Goal: Task Accomplishment & Management: Use online tool/utility

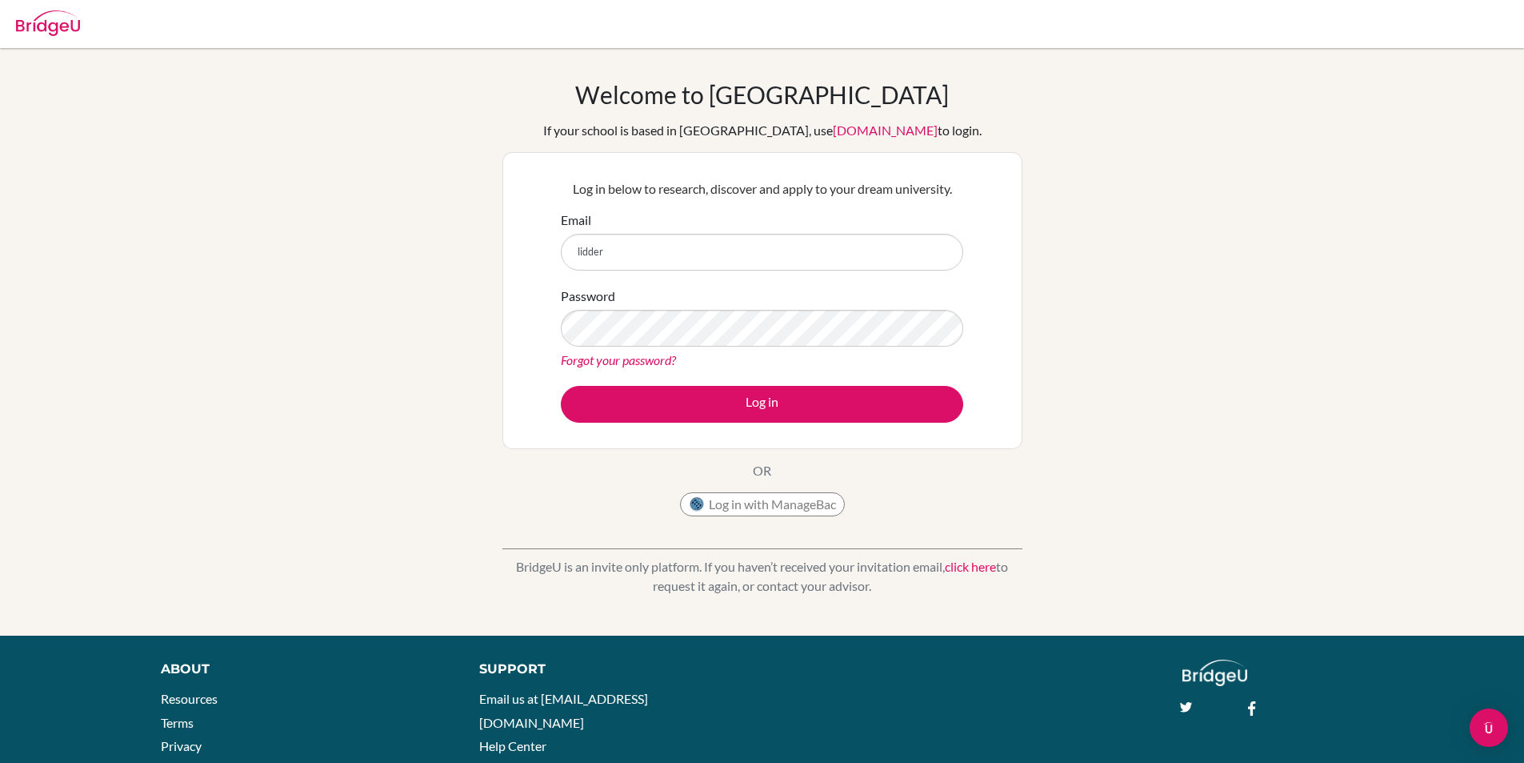
type input "lidderb@stahs.org.uk"
click at [561, 386] on button "Log in" at bounding box center [762, 404] width 402 height 37
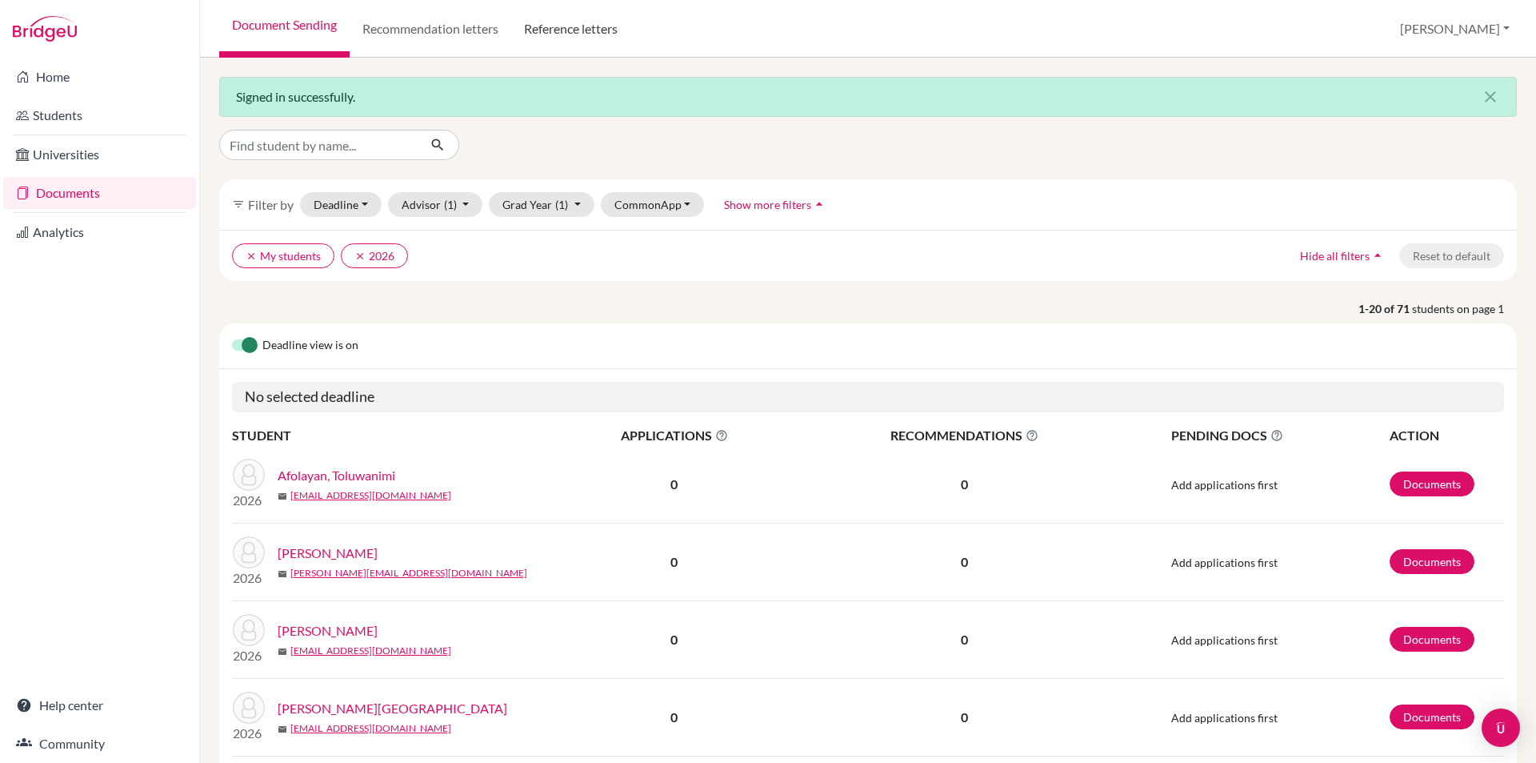
click at [563, 5] on link "Reference letters" at bounding box center [570, 29] width 119 height 58
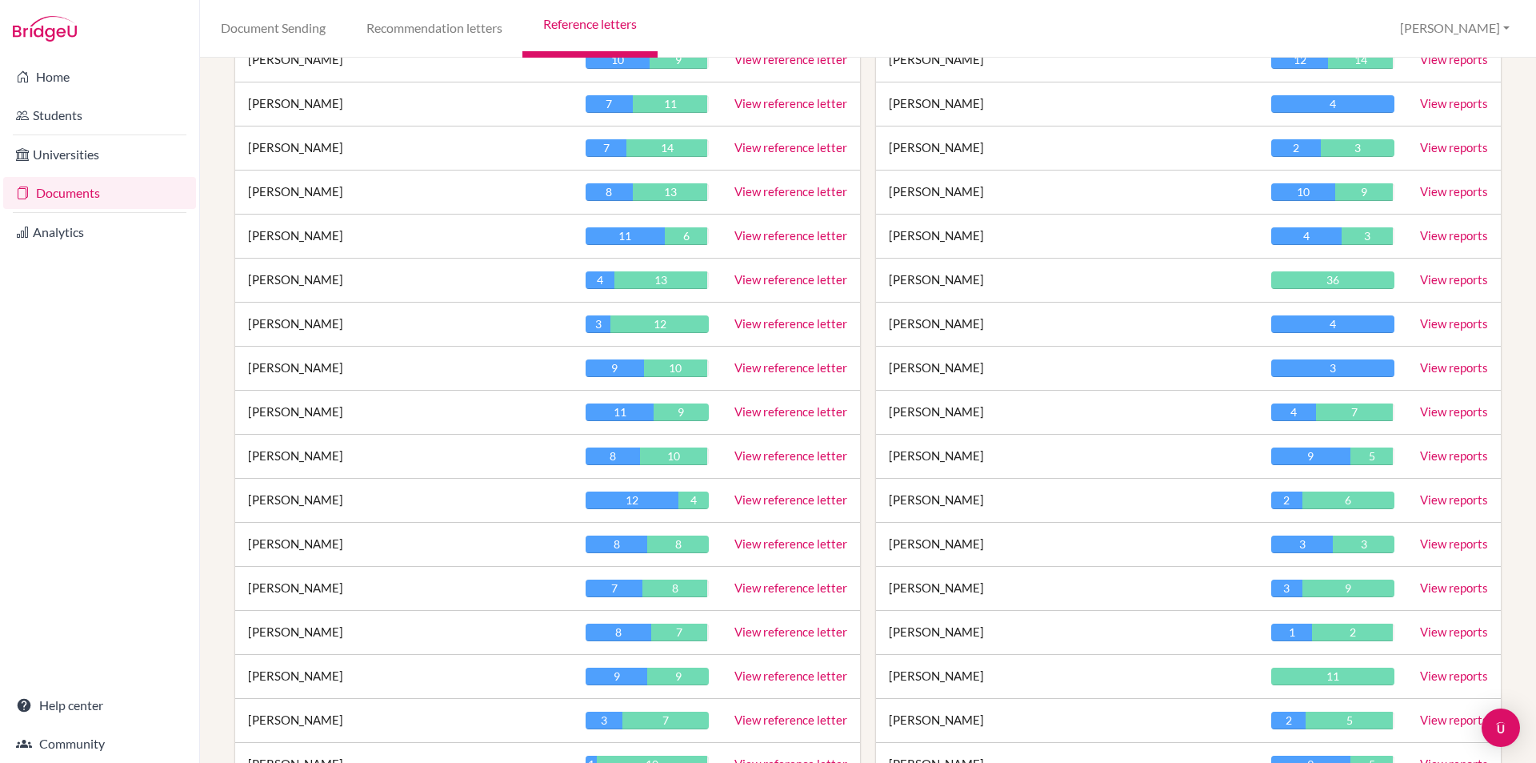
scroll to position [960, 0]
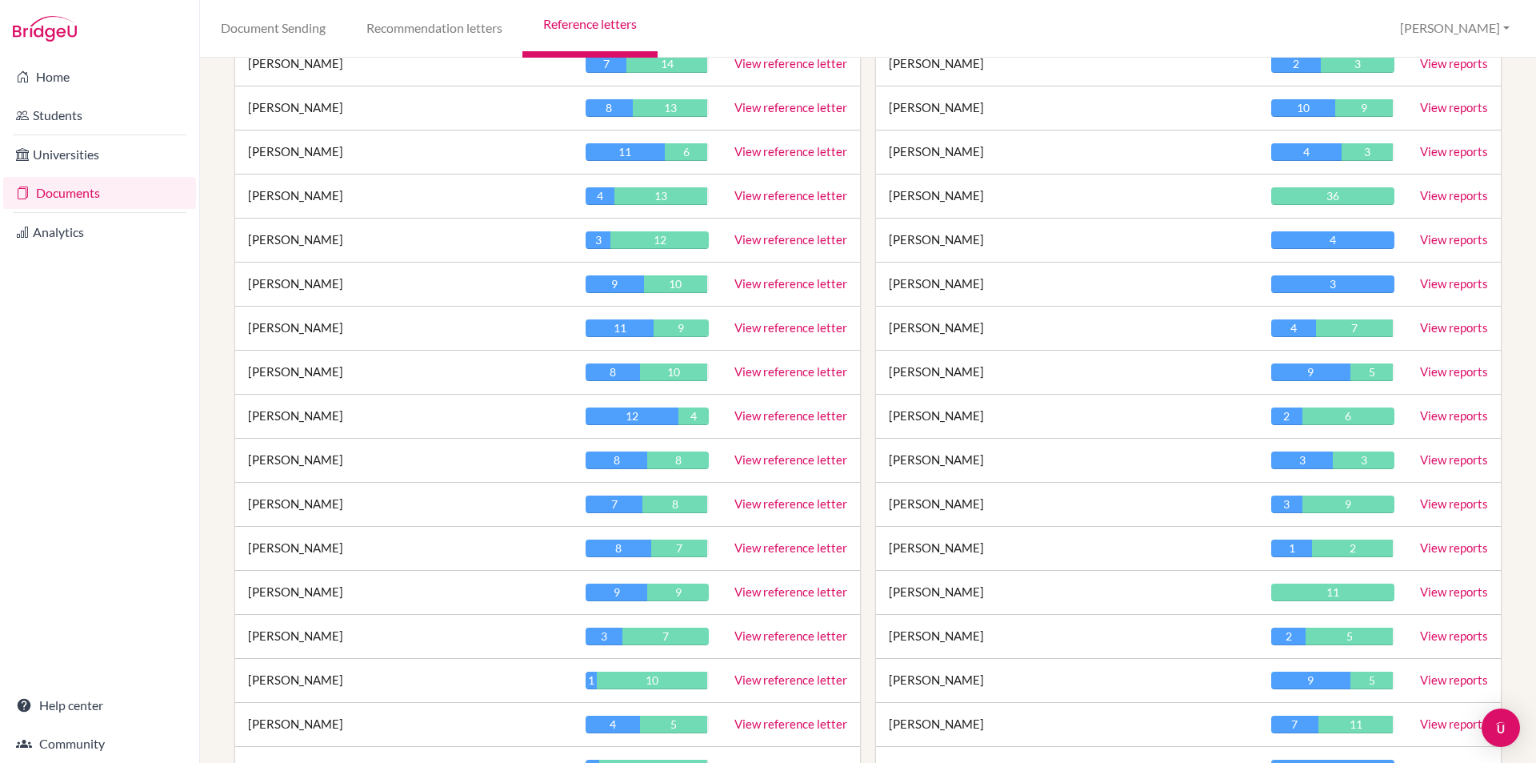
click at [761, 243] on link "View reference letter" at bounding box center [791, 239] width 113 height 14
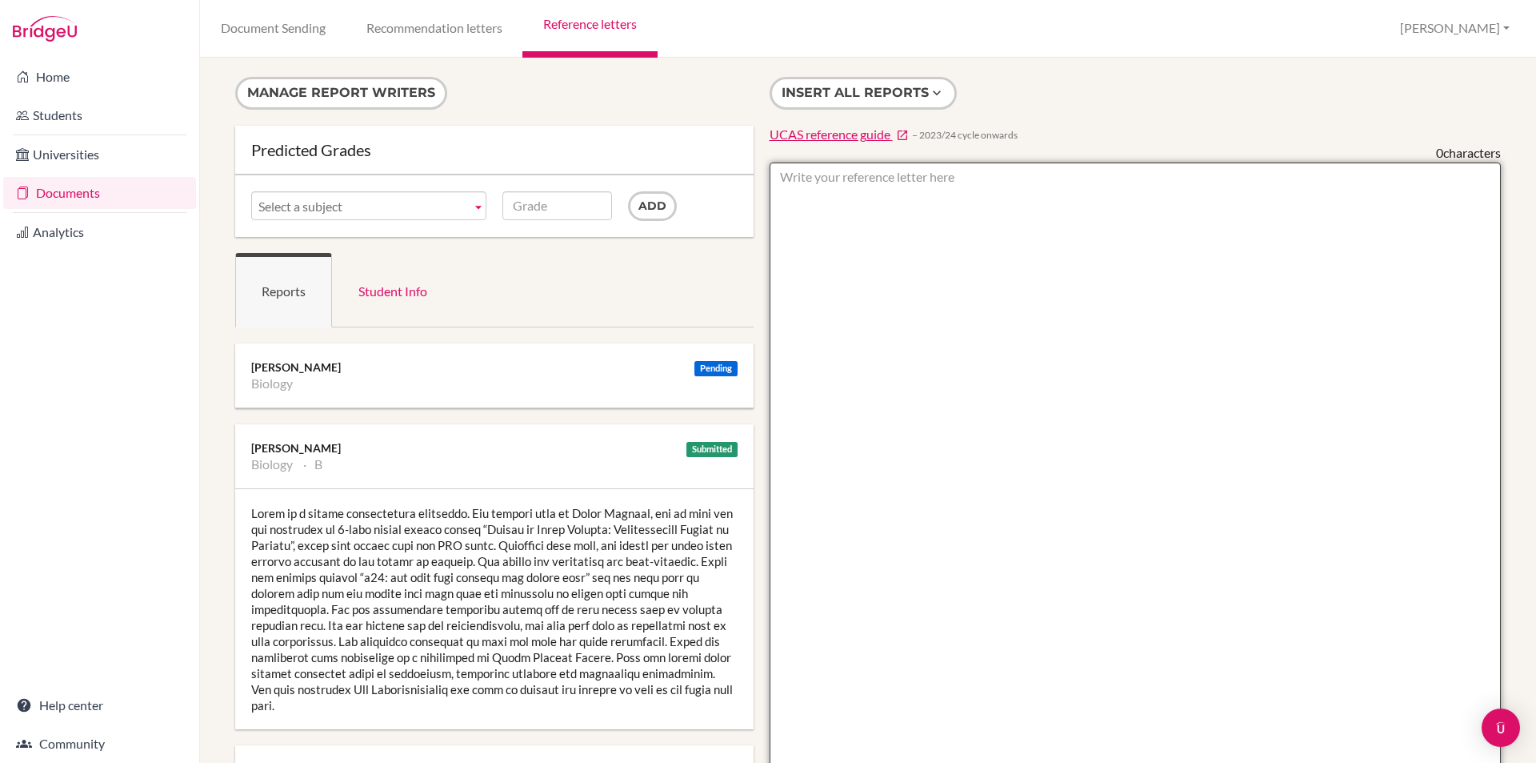
click at [1050, 332] on textarea at bounding box center [1136, 624] width 732 height 925
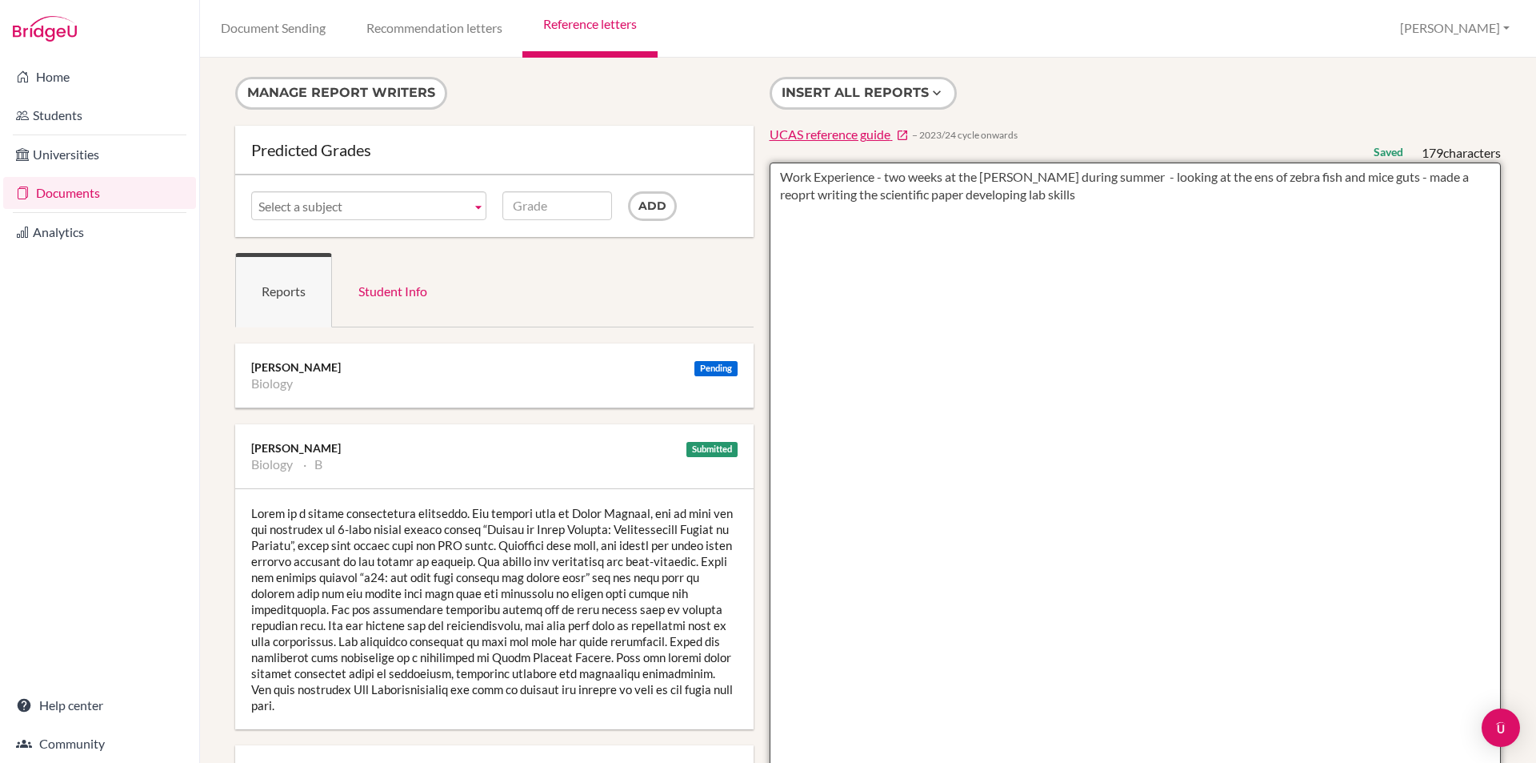
type textarea "Work Experience - two weeks at the francis Crick during summer - looking at the…"
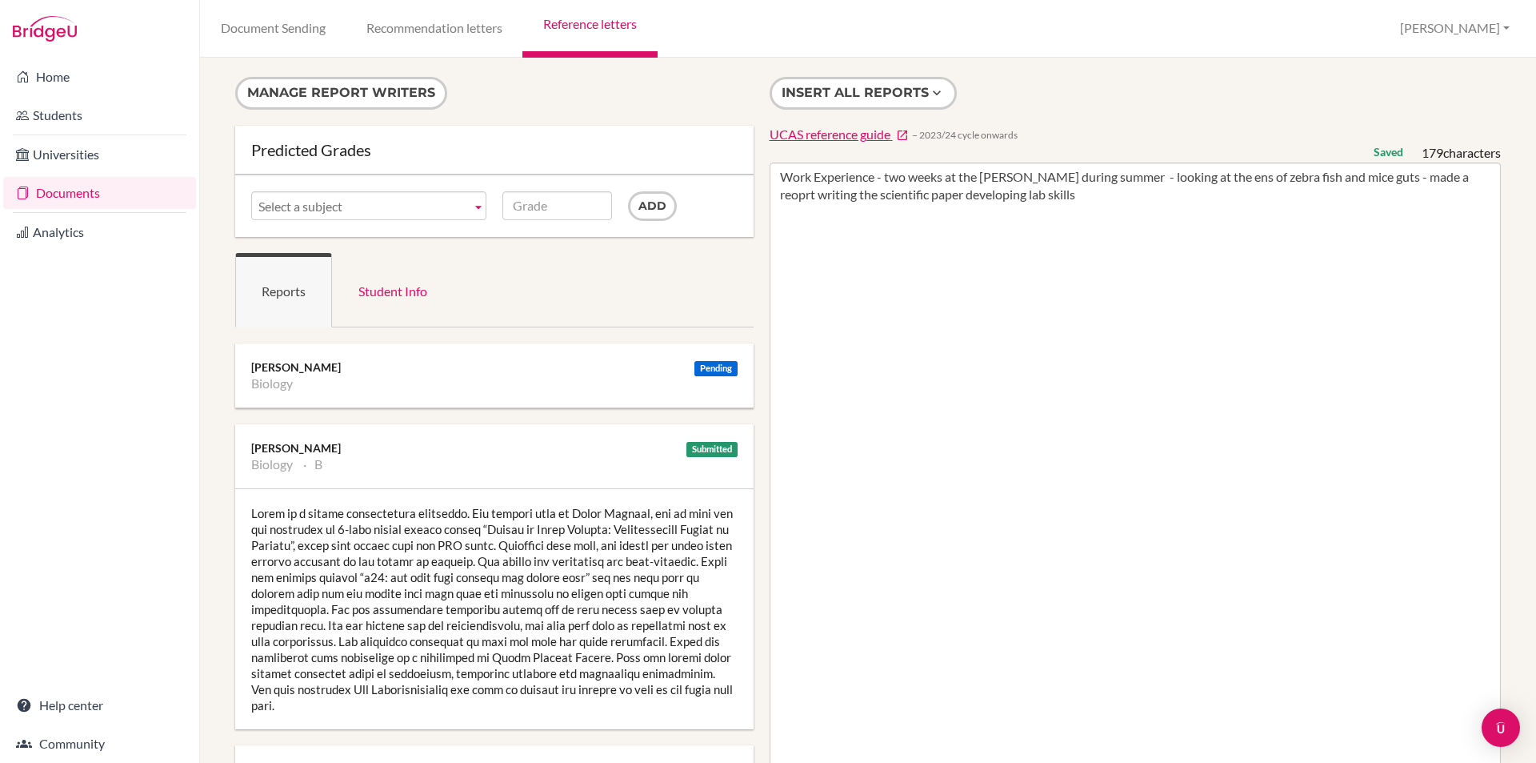
click at [598, 27] on link "Reference letters" at bounding box center [589, 29] width 134 height 58
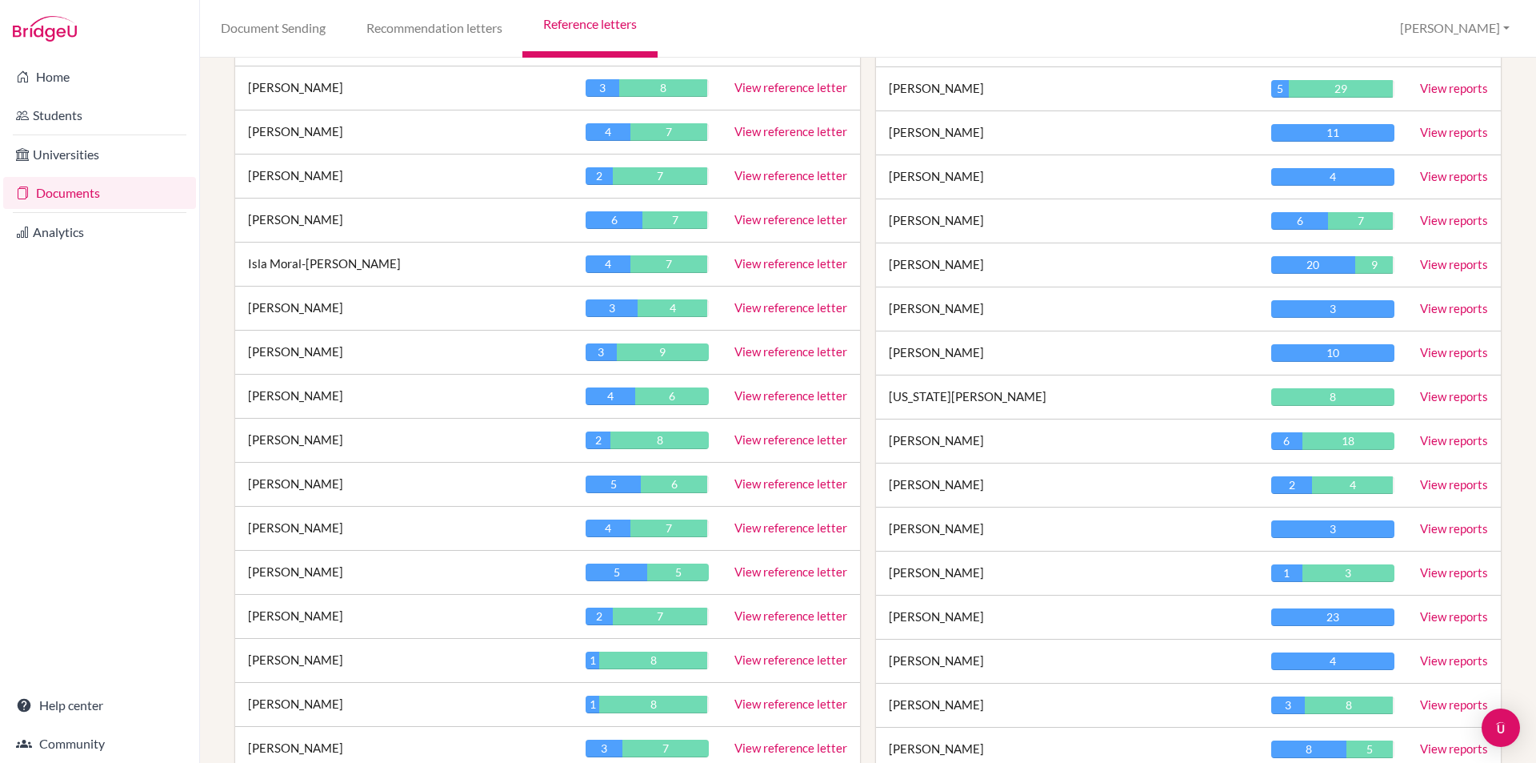
scroll to position [2160, 0]
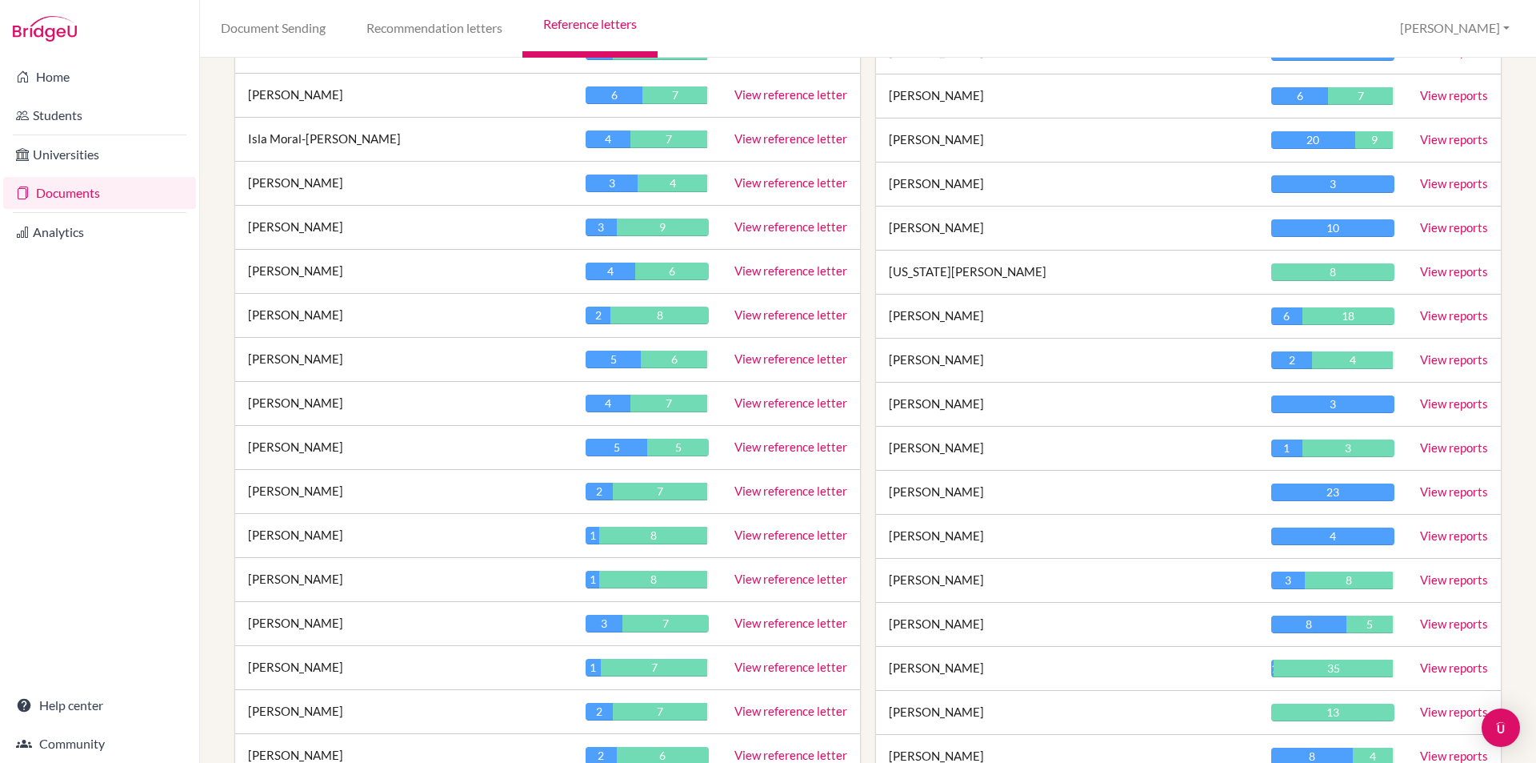
click at [764, 673] on link "View reference letter" at bounding box center [791, 666] width 113 height 14
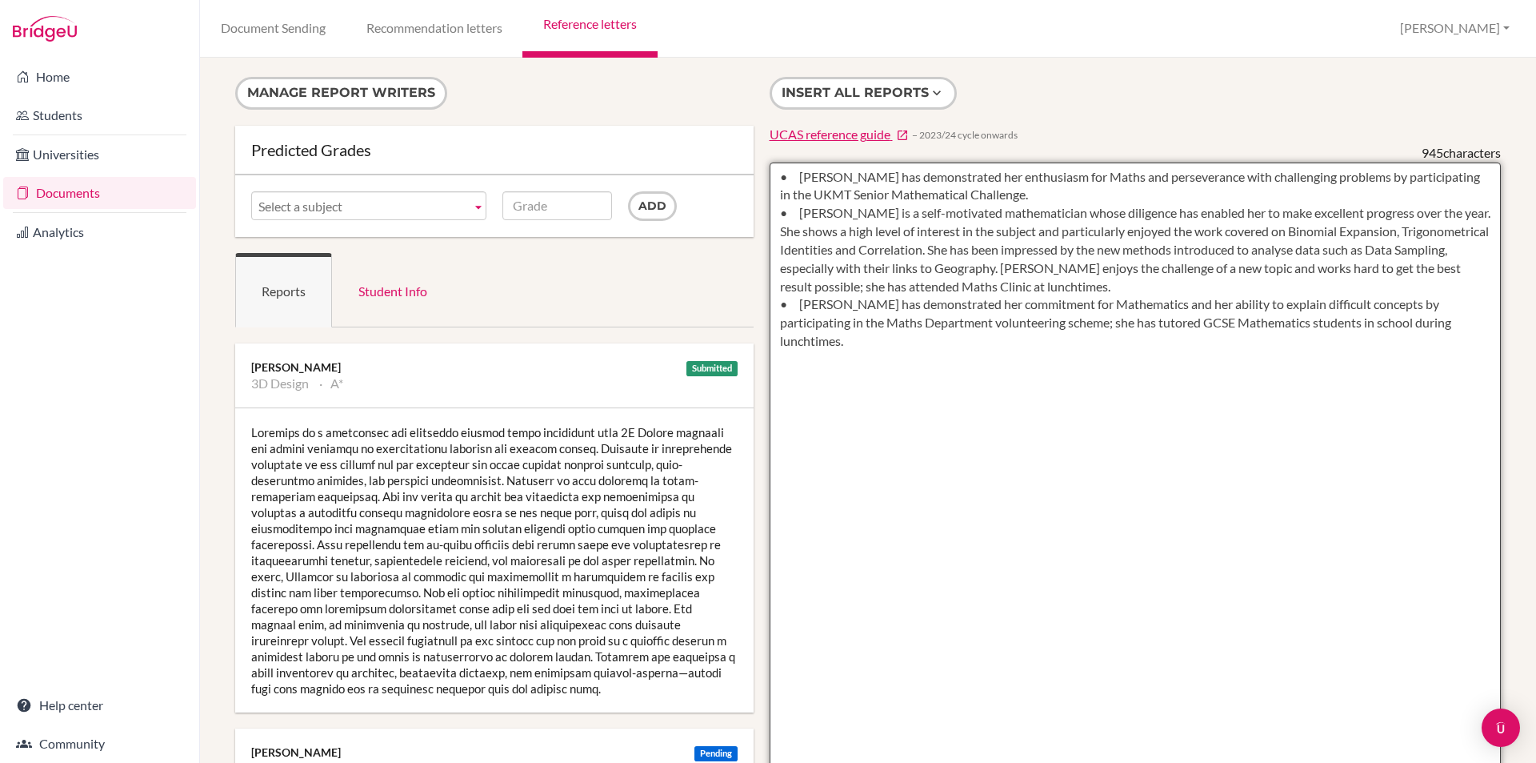
click at [881, 451] on textarea "• Isabella has demonstrated her enthusiasm for Maths and perseverance with chal…" at bounding box center [1136, 624] width 732 height 925
type textarea "• Isabella has demonstrated her enthusiasm for Maths and perseverance with chal…"
